Goal: Information Seeking & Learning: Learn about a topic

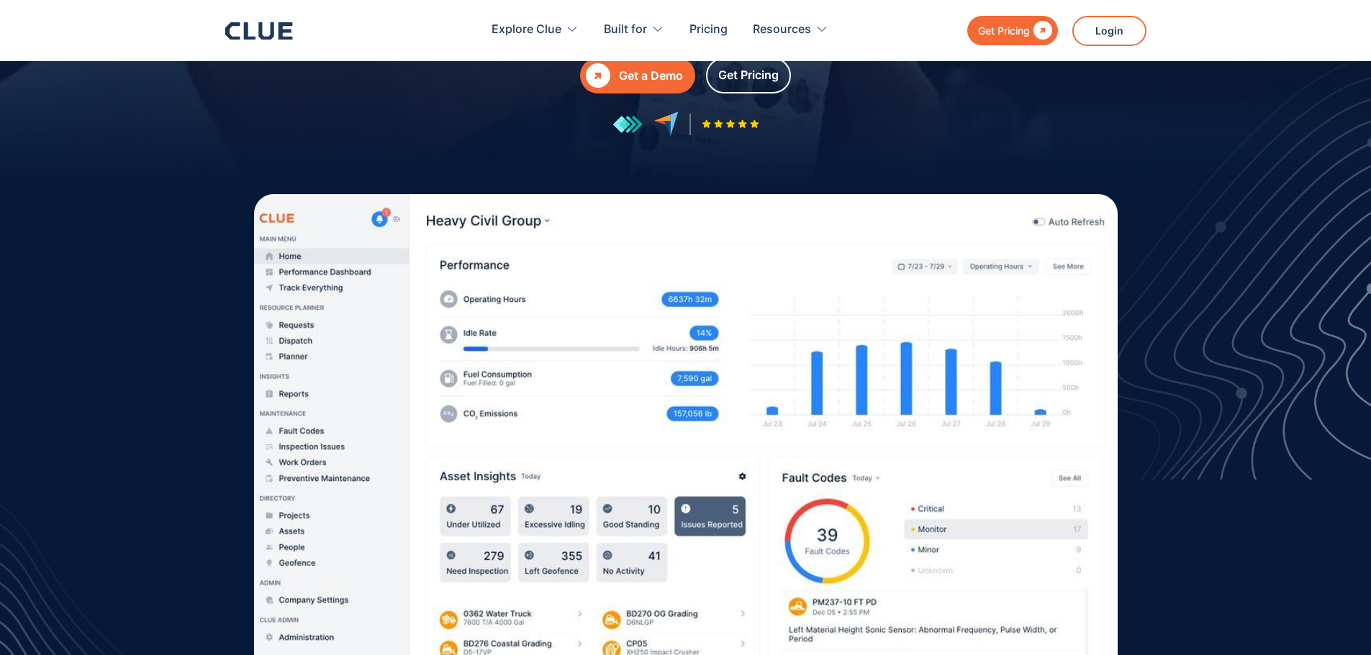
scroll to position [432, 0]
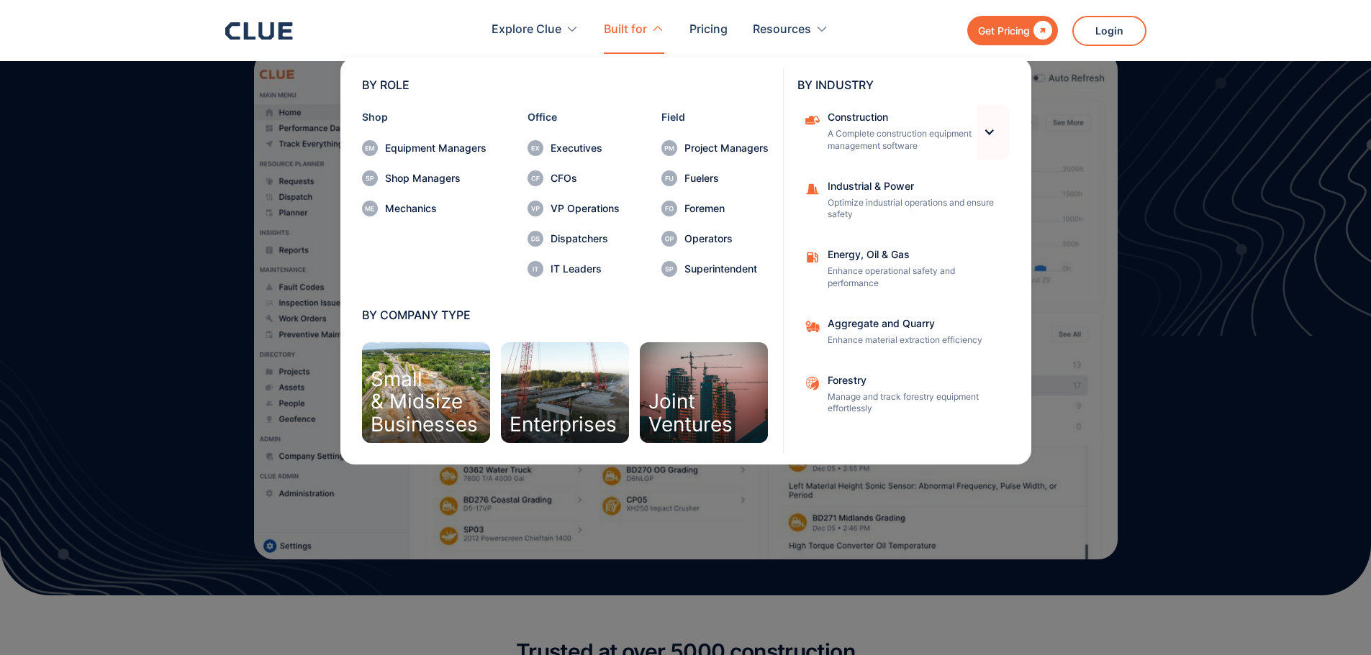
click at [980, 132] on div at bounding box center [993, 132] width 32 height 55
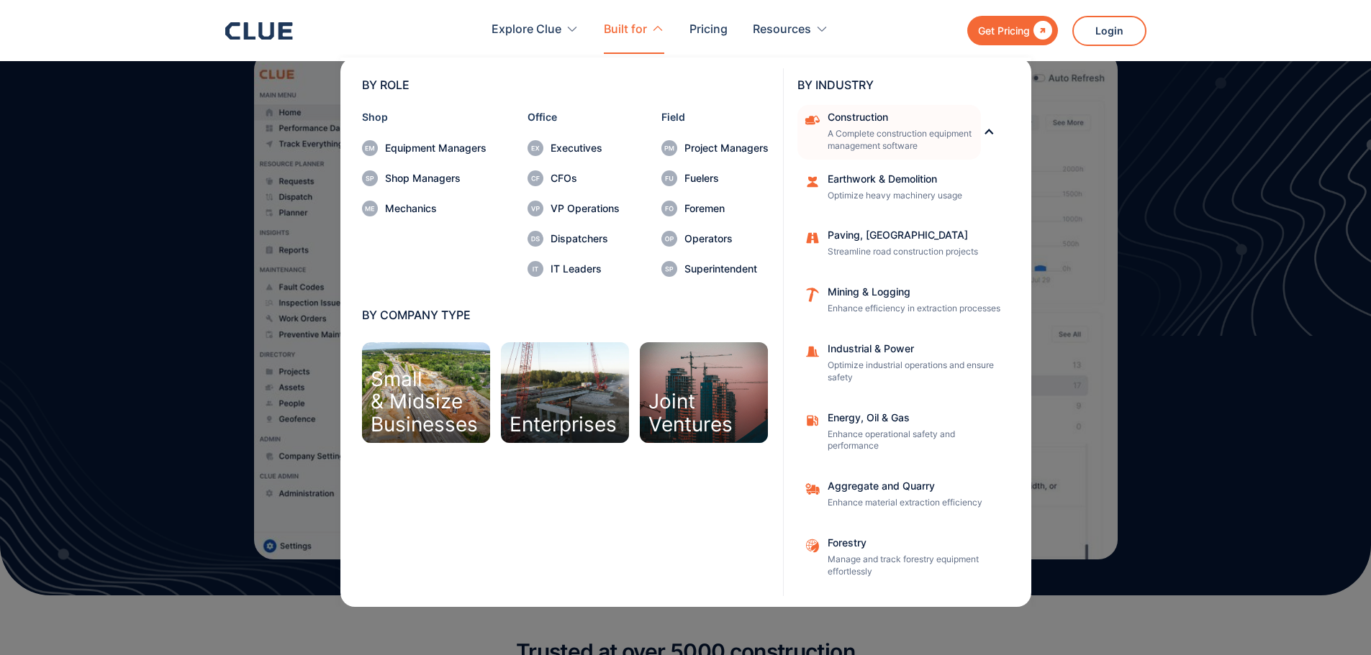
click at [945, 132] on p "A Complete construction equipment management software" at bounding box center [899, 140] width 144 height 24
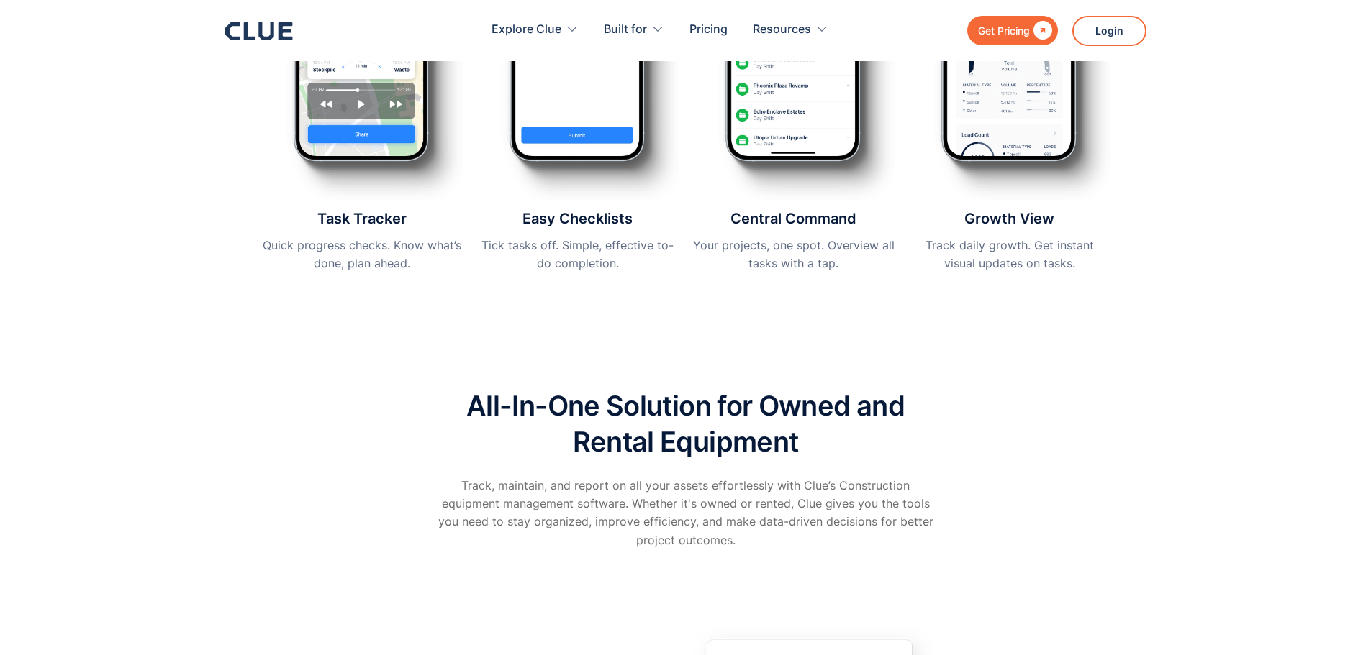
scroll to position [2230, 0]
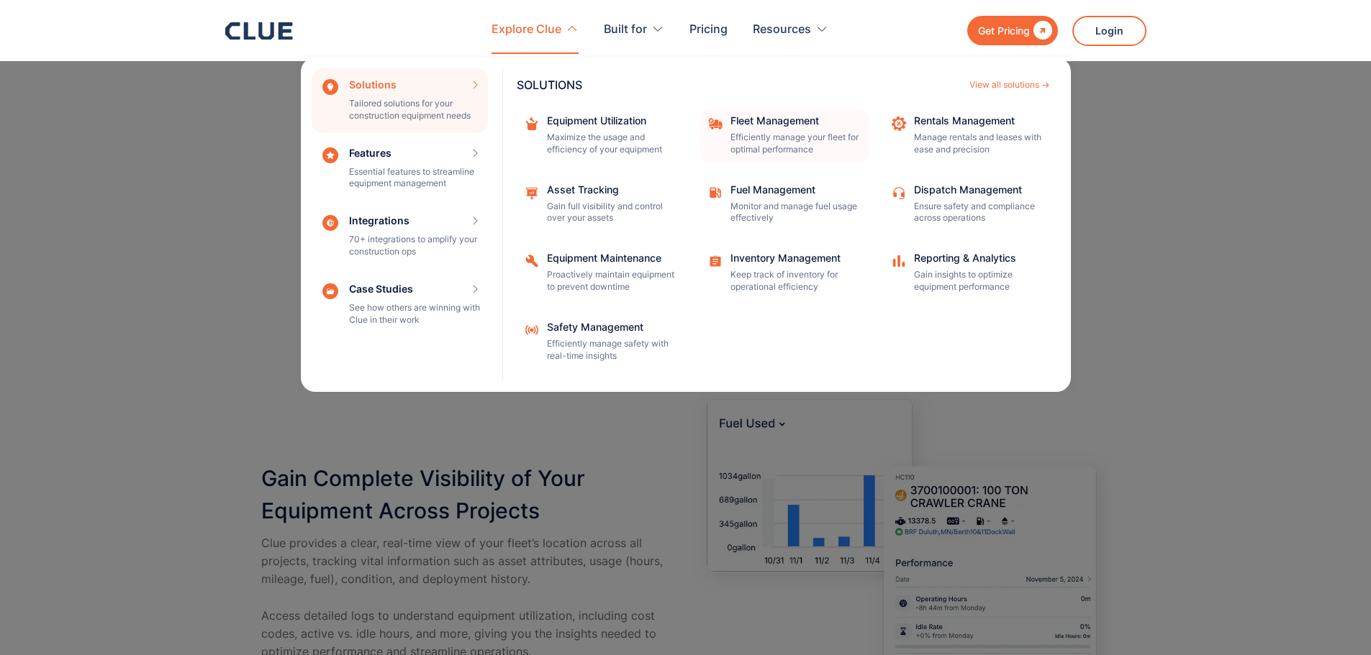
click at [768, 127] on div "Fleet Management Efficiently manage your fleet for optimal performance" at bounding box center [795, 136] width 130 height 40
